Goal: Transaction & Acquisition: Purchase product/service

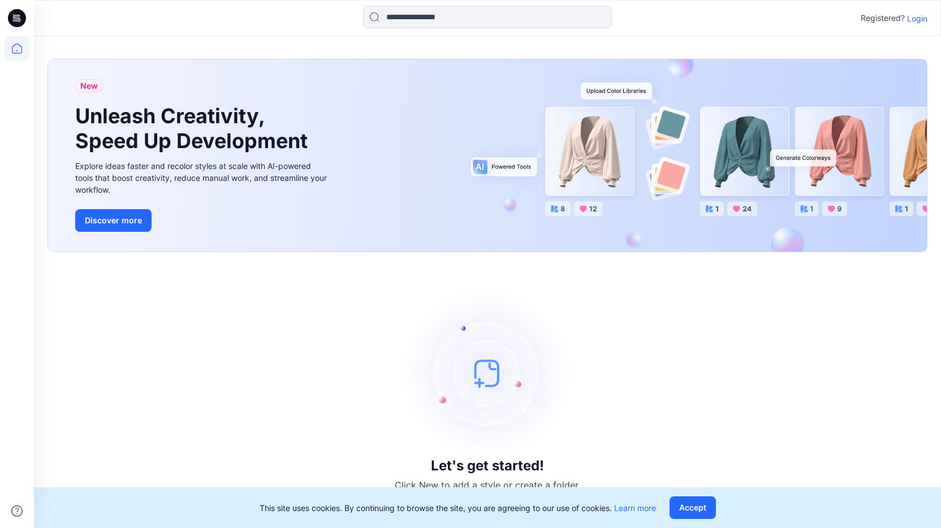
click at [917, 24] on p "Login" at bounding box center [917, 18] width 20 height 12
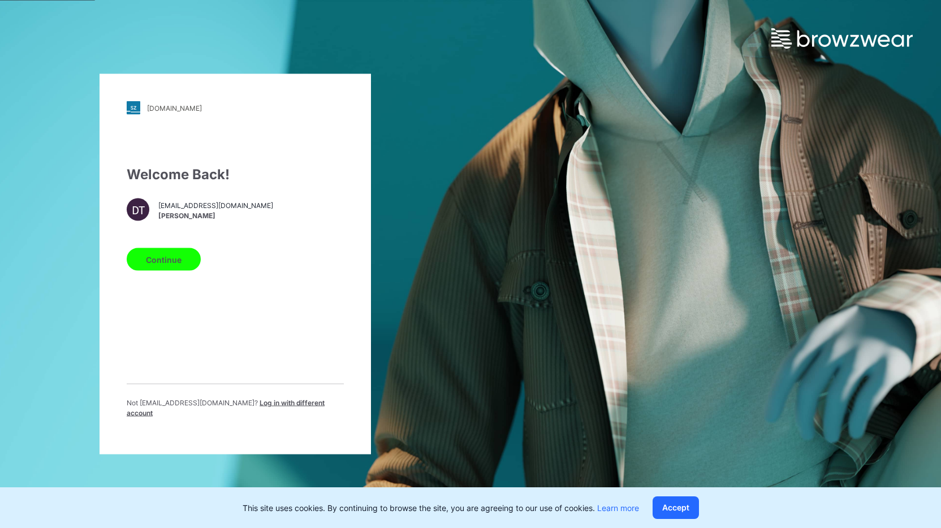
click at [181, 271] on button "Continue" at bounding box center [164, 259] width 74 height 23
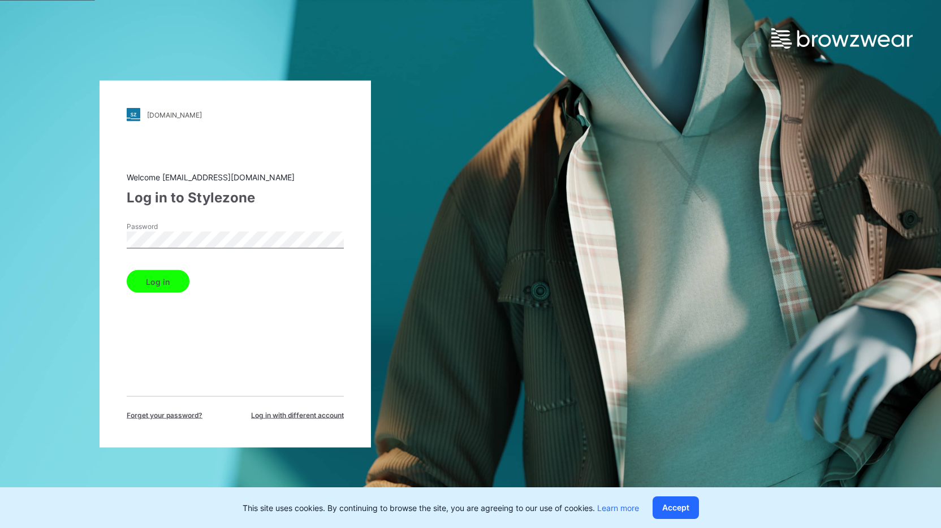
click at [172, 285] on button "Log in" at bounding box center [158, 281] width 63 height 23
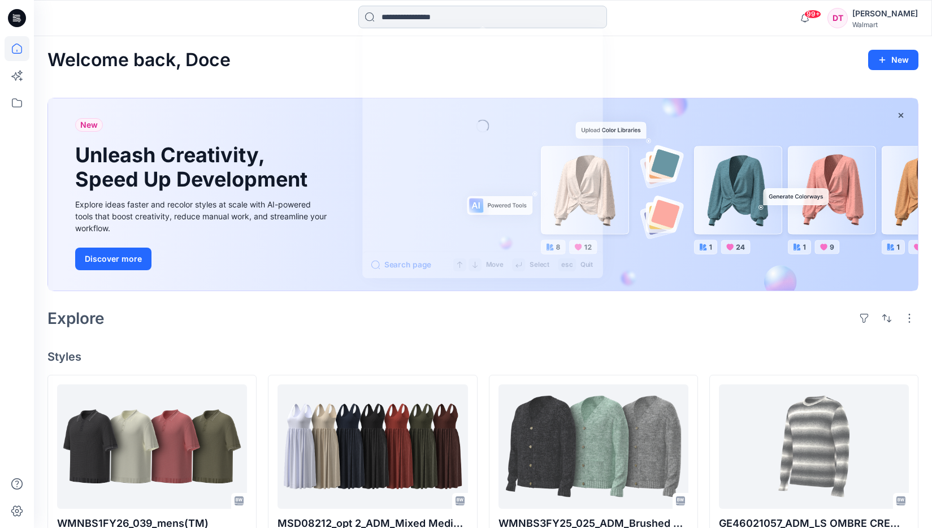
click at [413, 18] on input at bounding box center [482, 17] width 249 height 23
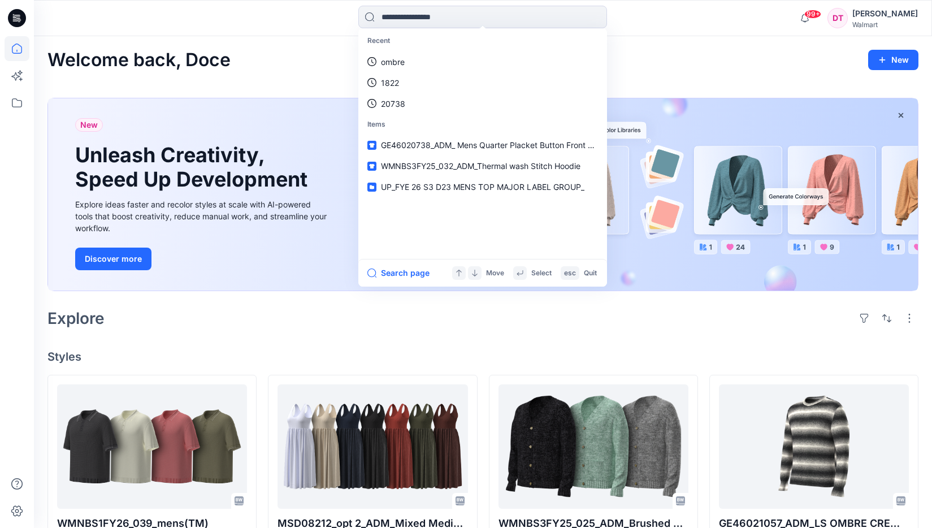
click at [24, 245] on div at bounding box center [17, 282] width 25 height 492
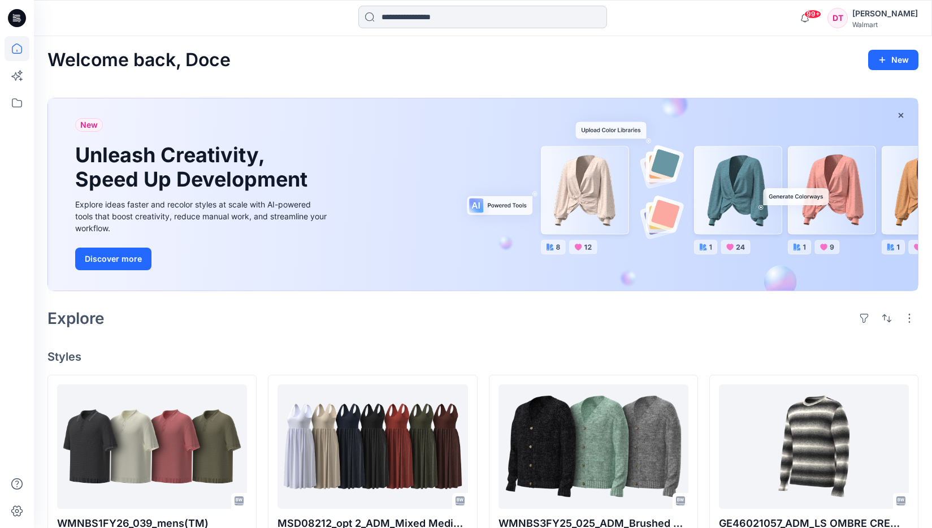
click at [406, 14] on input at bounding box center [482, 17] width 249 height 23
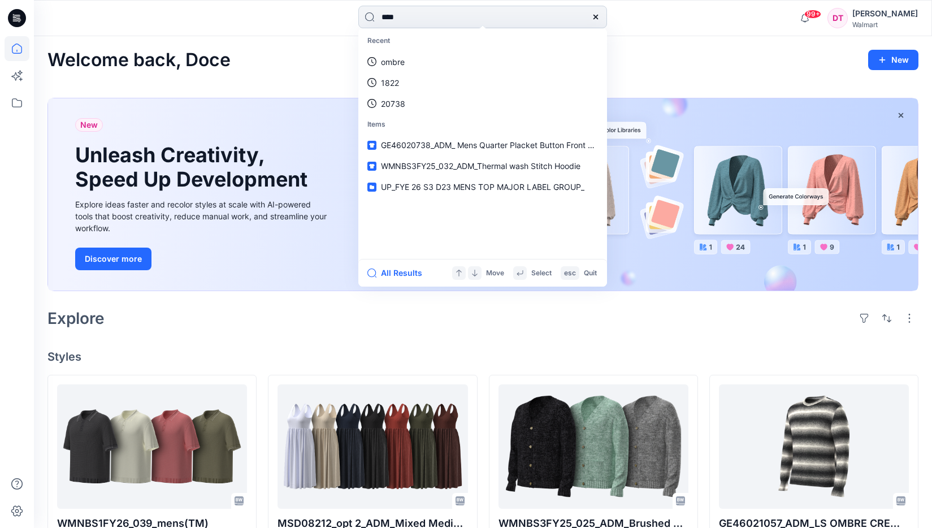
type input "*****"
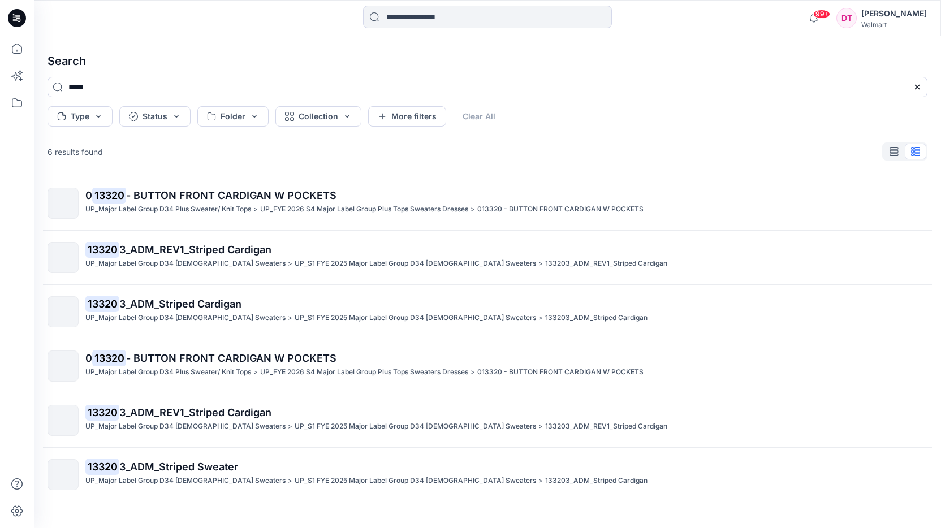
click at [416, 190] on p "0 13320 - BUTTON FRONT CARDIGAN W POCKETS" at bounding box center [505, 196] width 841 height 16
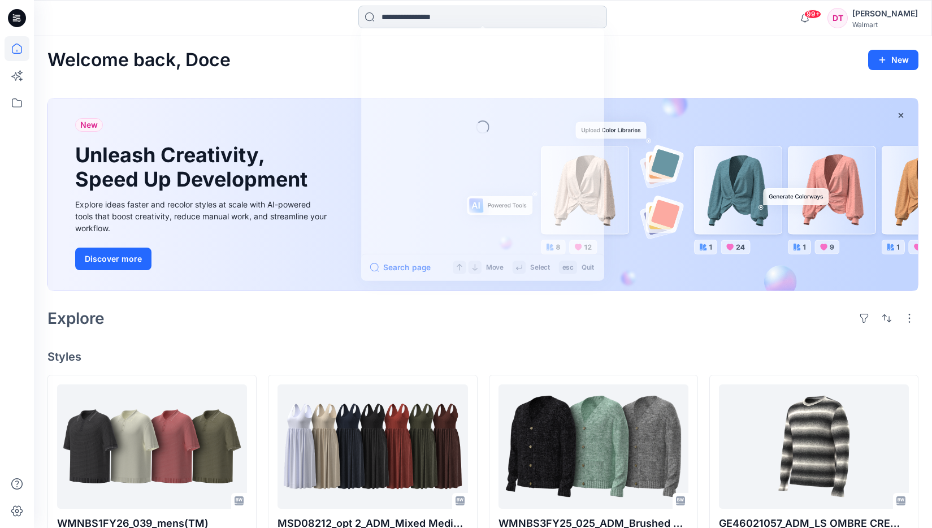
click at [538, 12] on input at bounding box center [482, 17] width 249 height 23
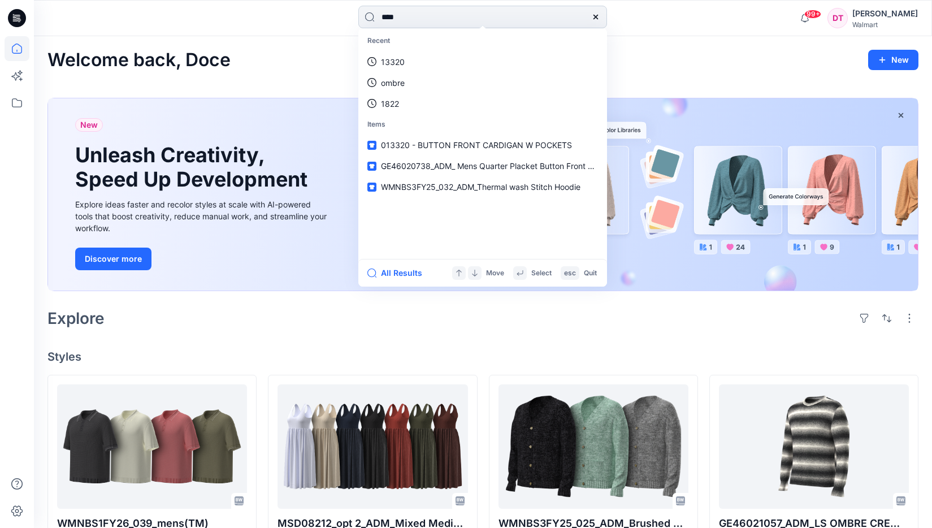
type input "*****"
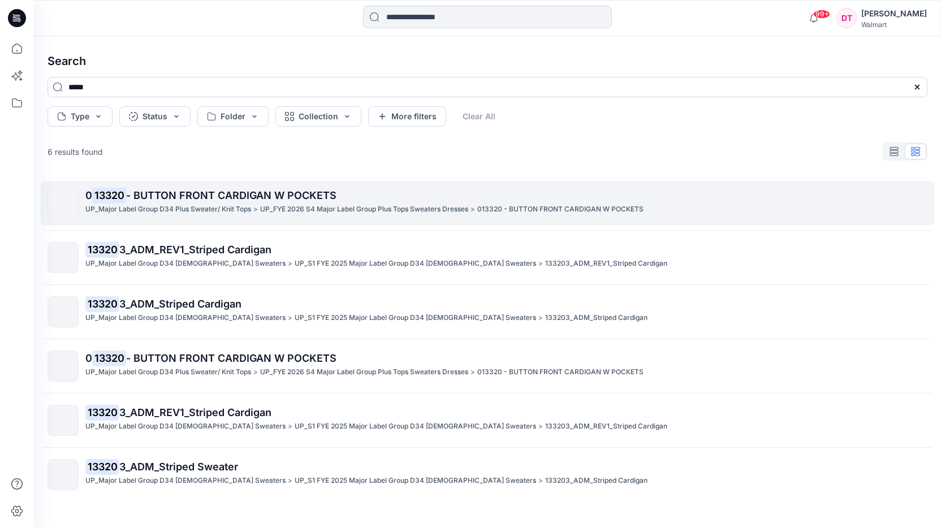
click at [431, 207] on p "UP_FYE 2026 S4 Major Label Group Plus Tops Sweaters Dresses" at bounding box center [364, 209] width 208 height 12
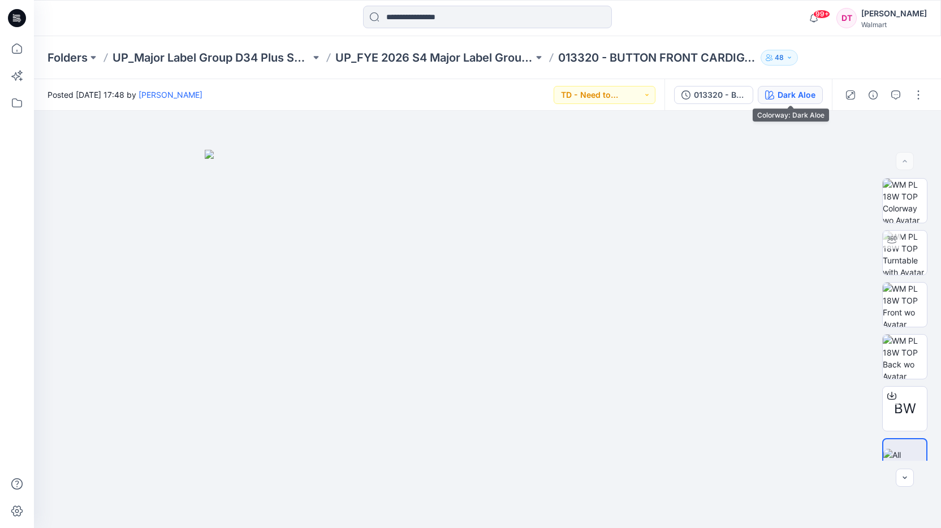
click at [804, 97] on div "Dark Aloe" at bounding box center [796, 95] width 38 height 12
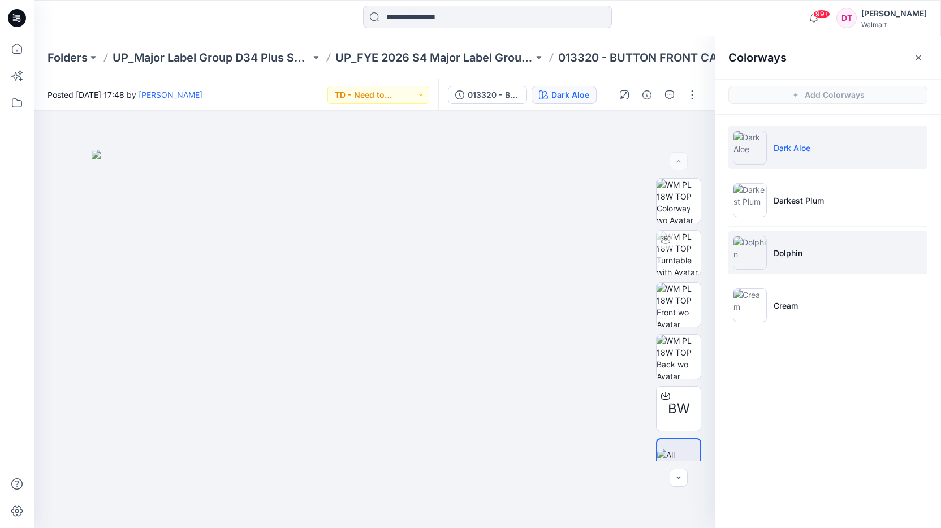
click at [813, 253] on li "Dolphin" at bounding box center [827, 252] width 199 height 43
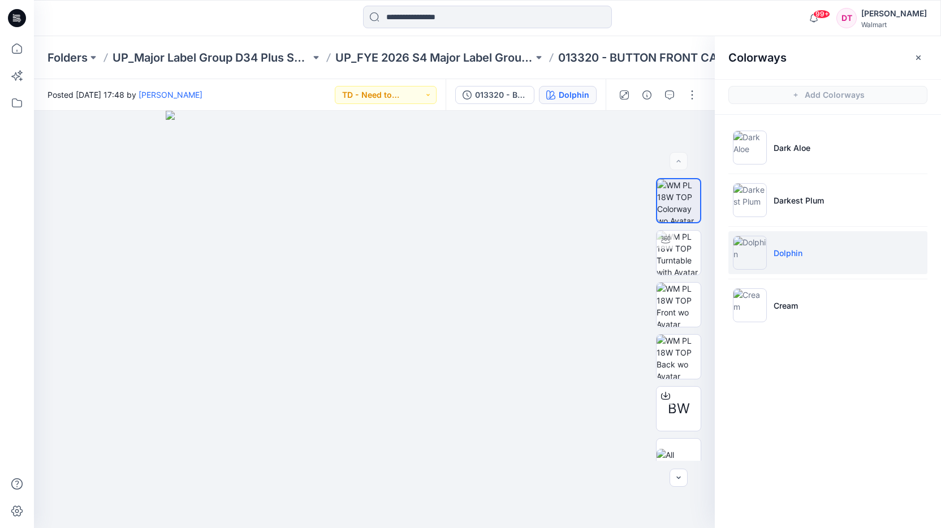
click at [744, 16] on div "99+ Notifications [PERSON_NAME] has updated WMNBS1FY26_039_mens(TM) with WMNBS1…" at bounding box center [487, 18] width 906 height 25
